Goal: Complete application form

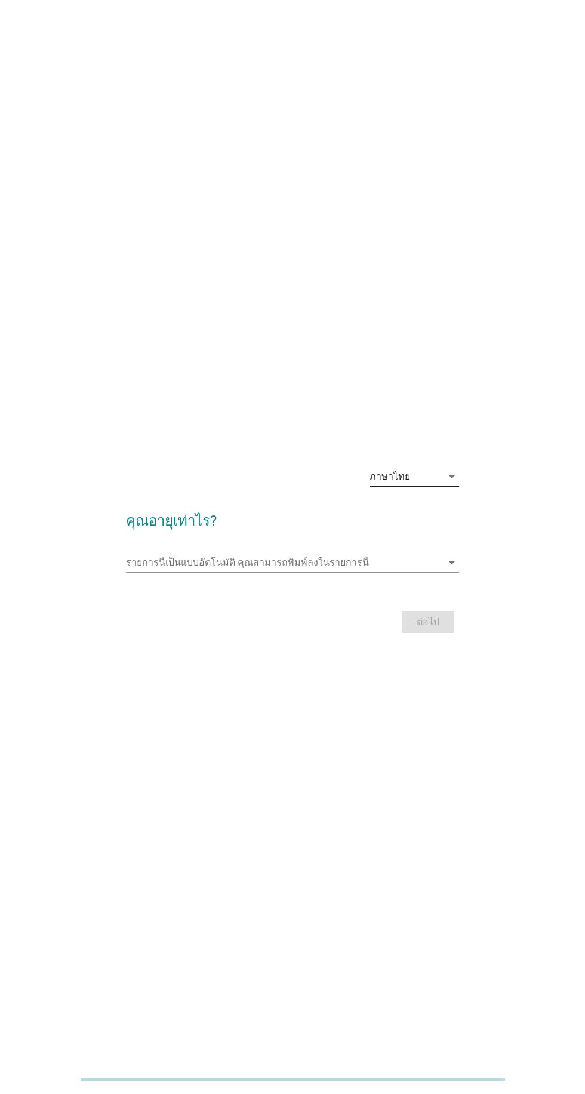
click at [437, 486] on div "ภาษาไทย arrow_drop_down" at bounding box center [415, 476] width 90 height 19
click at [431, 573] on div "English ภาษาไทย" at bounding box center [415, 543] width 90 height 67
click at [411, 556] on div "ภาษาไทย" at bounding box center [414, 558] width 70 height 14
click at [444, 572] on div "รายการนี้เป็นแบบอัตโนมัติ [PERSON_NAME]พิมพ์ลงในรายการนี้ arrow_drop_down" at bounding box center [292, 562] width 333 height 19
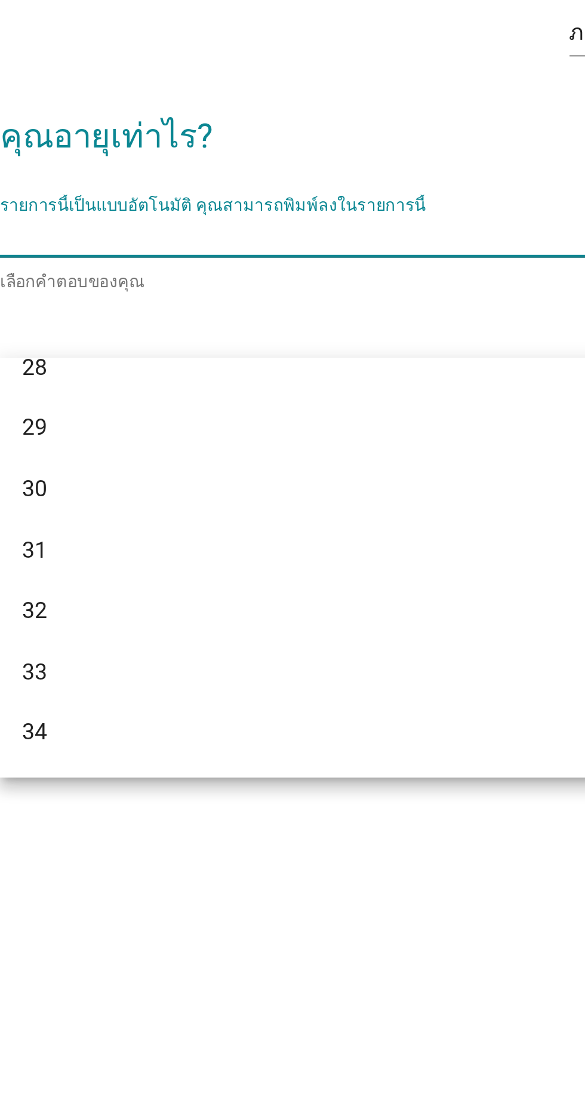
scroll to position [273, 0]
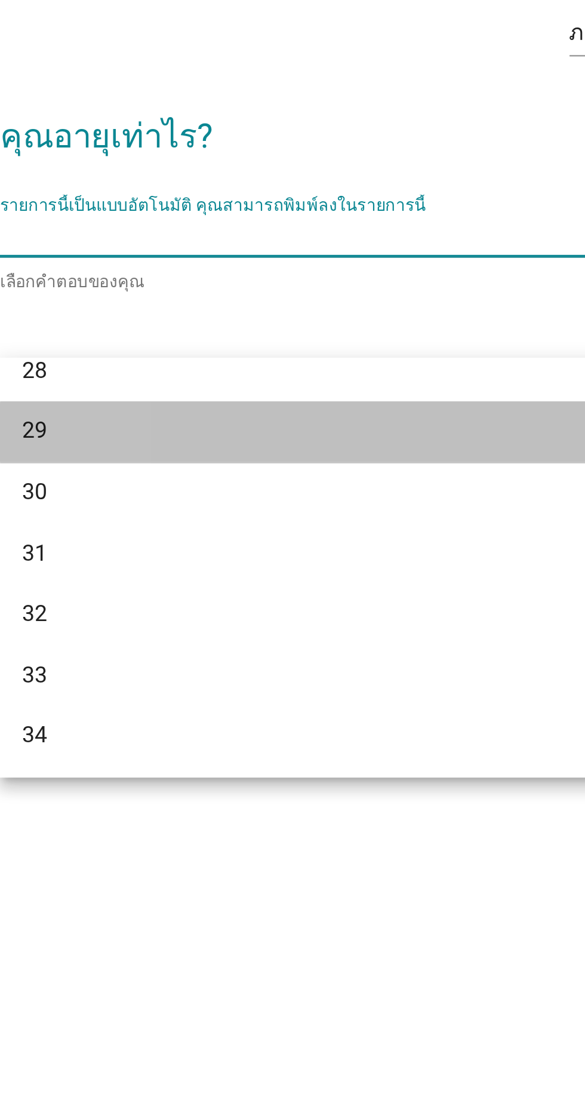
click at [147, 645] on div "29" at bounding box center [279, 645] width 287 height 14
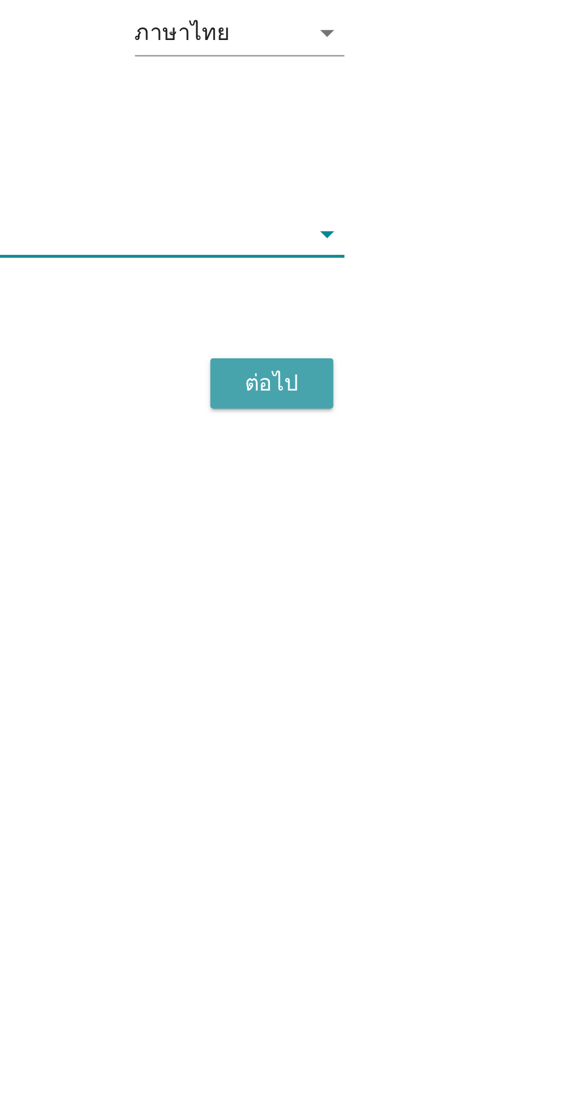
click at [432, 632] on div "ต่อไป" at bounding box center [428, 625] width 33 height 14
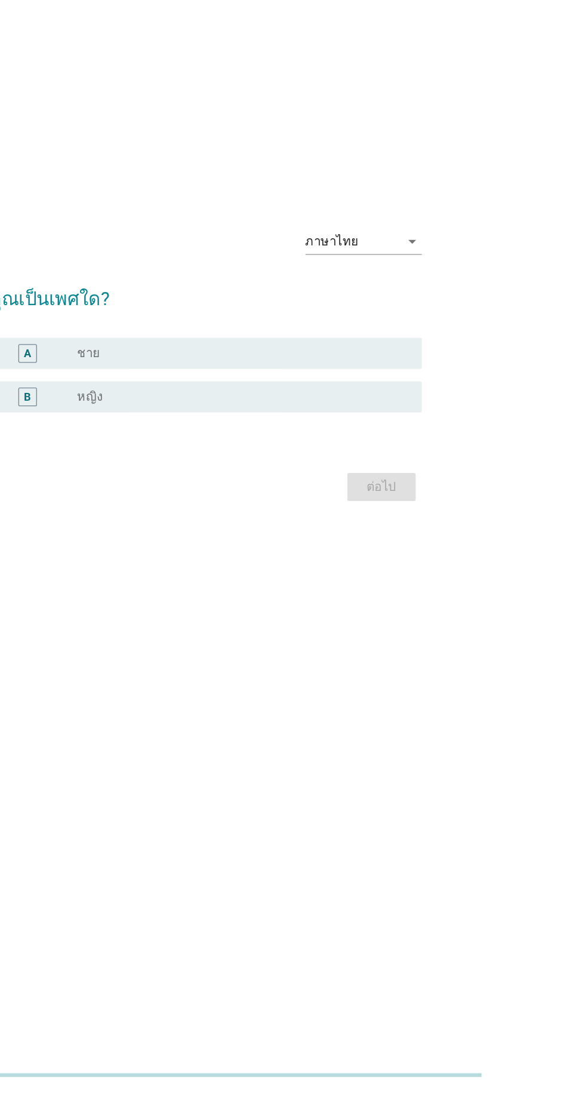
scroll to position [16, 0]
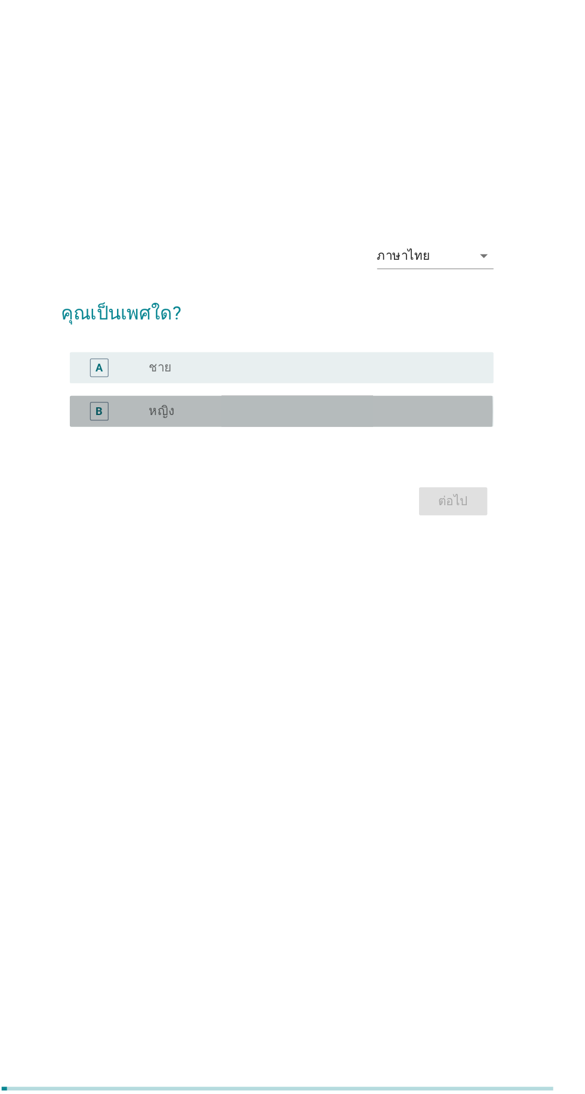
click at [332, 564] on div "radio_button_unchecked หญิง" at bounding box center [317, 558] width 246 height 12
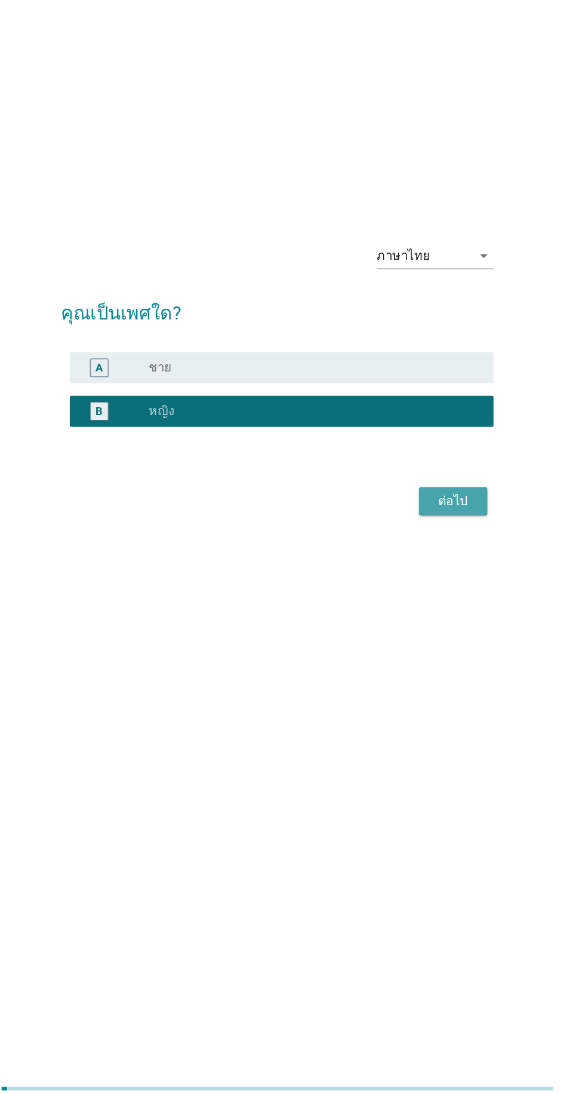
click at [443, 635] on div "ต่อไป" at bounding box center [428, 628] width 33 height 14
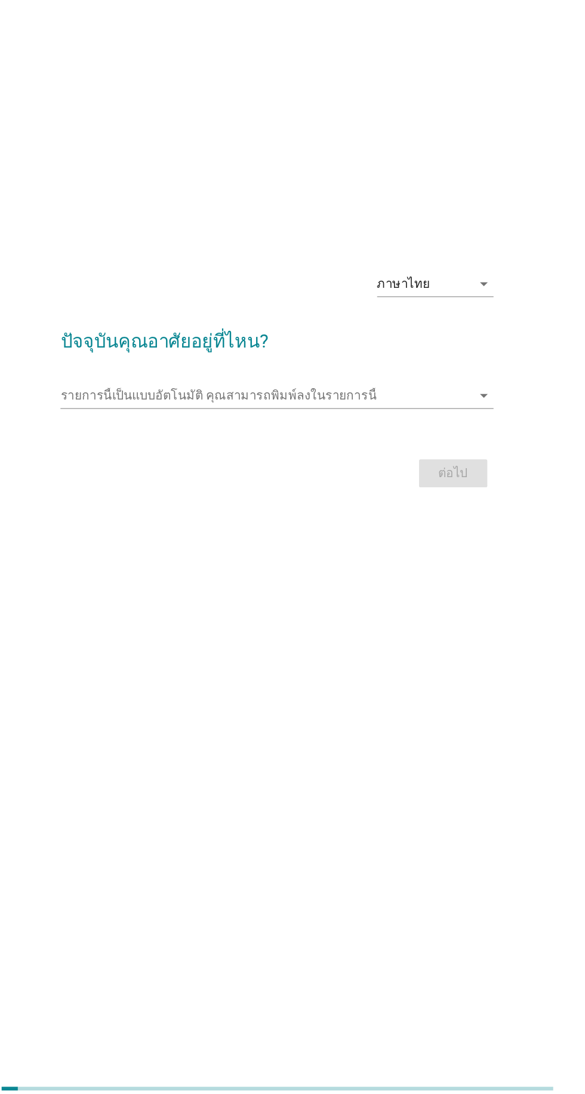
scroll to position [22, 0]
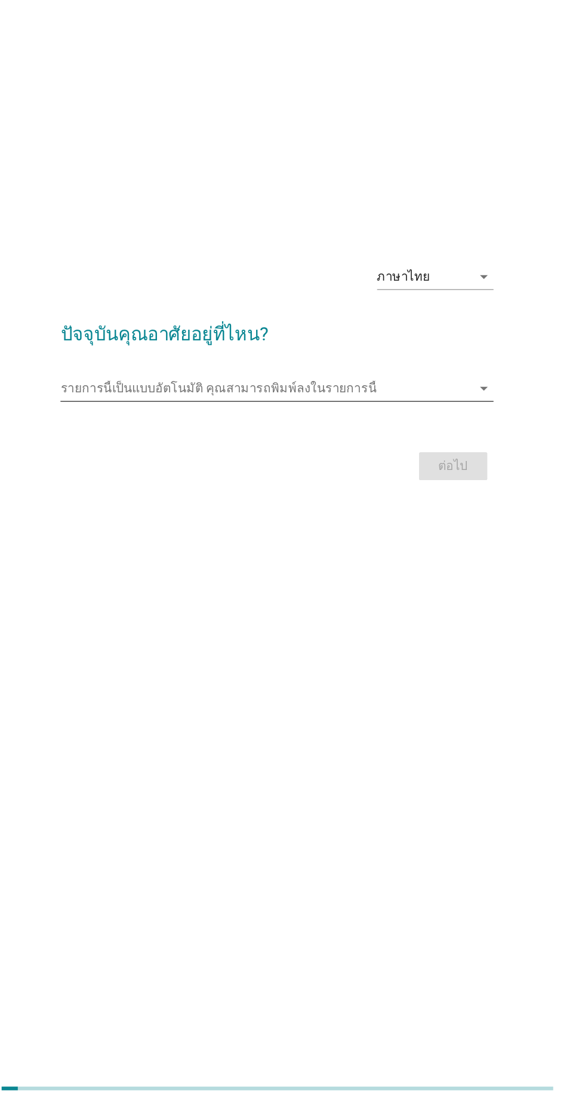
click at [413, 551] on input "รายการนี้เป็นแบบอัตโนมัติ คุณสามารถพิมพ์ลงในรายการนี้" at bounding box center [284, 541] width 316 height 19
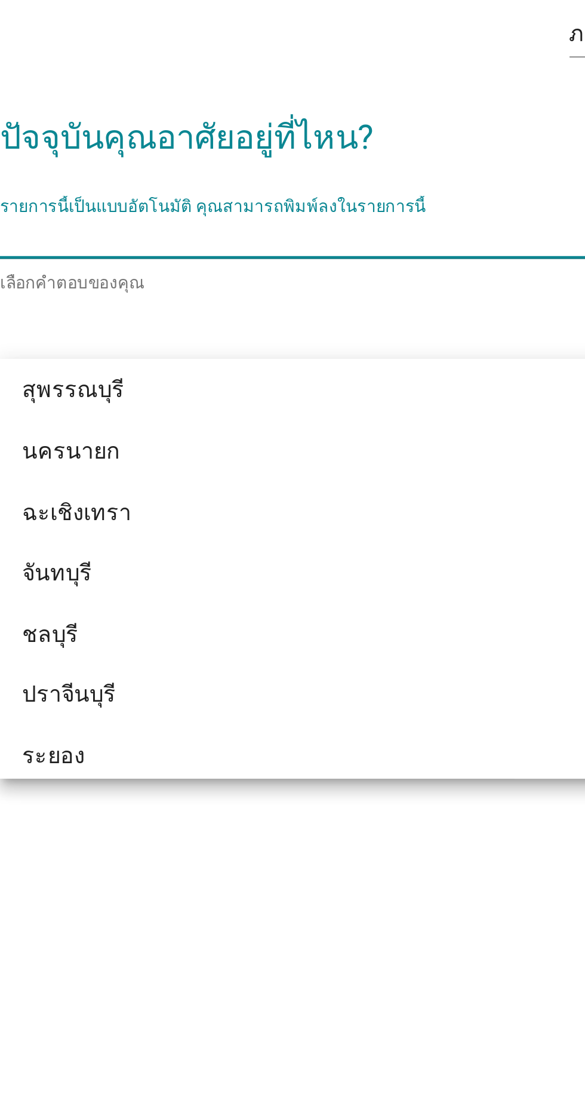
scroll to position [1308, 0]
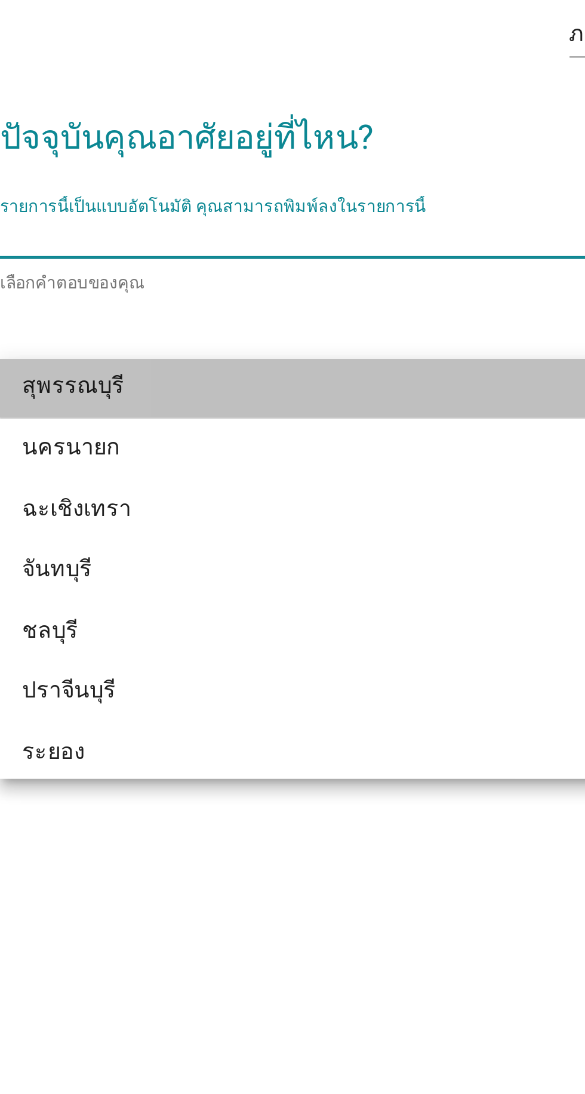
click at [211, 606] on div "สุพรรณบุรี" at bounding box center [279, 605] width 287 height 14
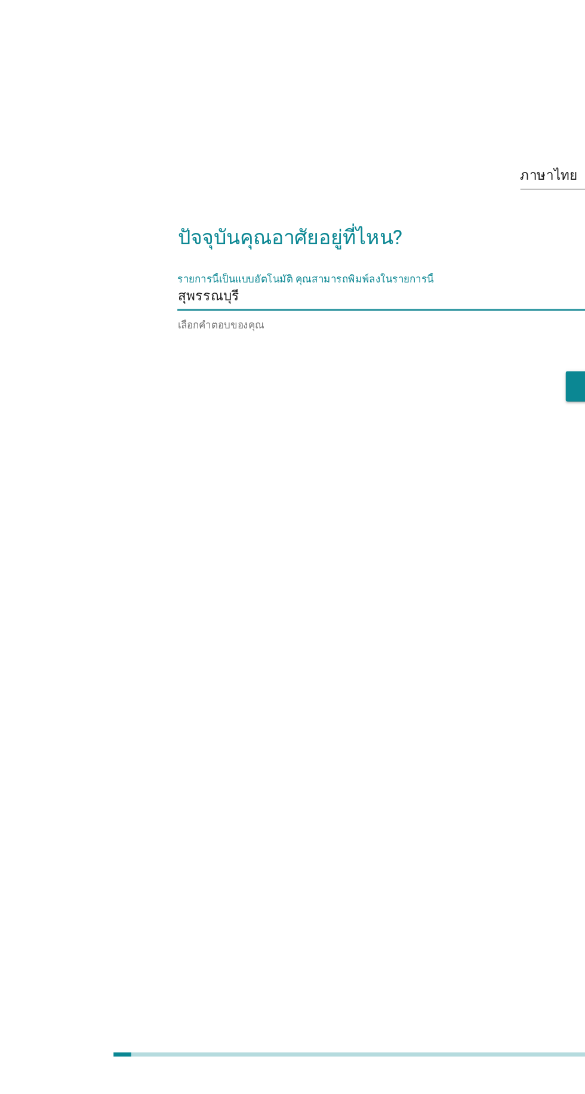
scroll to position [20, 0]
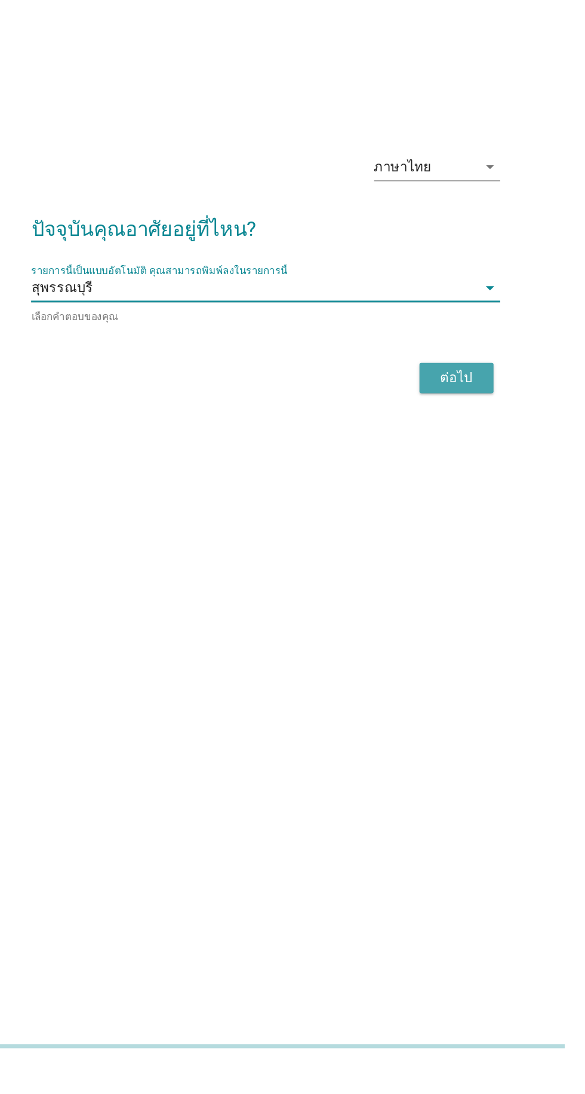
click at [446, 616] on button "ต่อไป" at bounding box center [428, 605] width 53 height 22
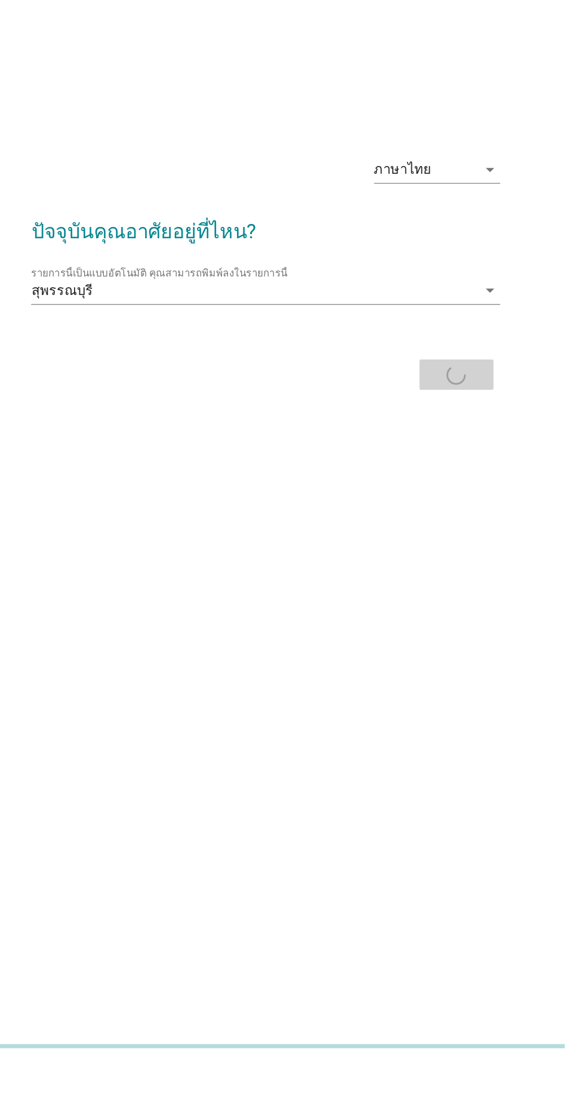
scroll to position [22, 0]
